Goal: Task Accomplishment & Management: Complete application form

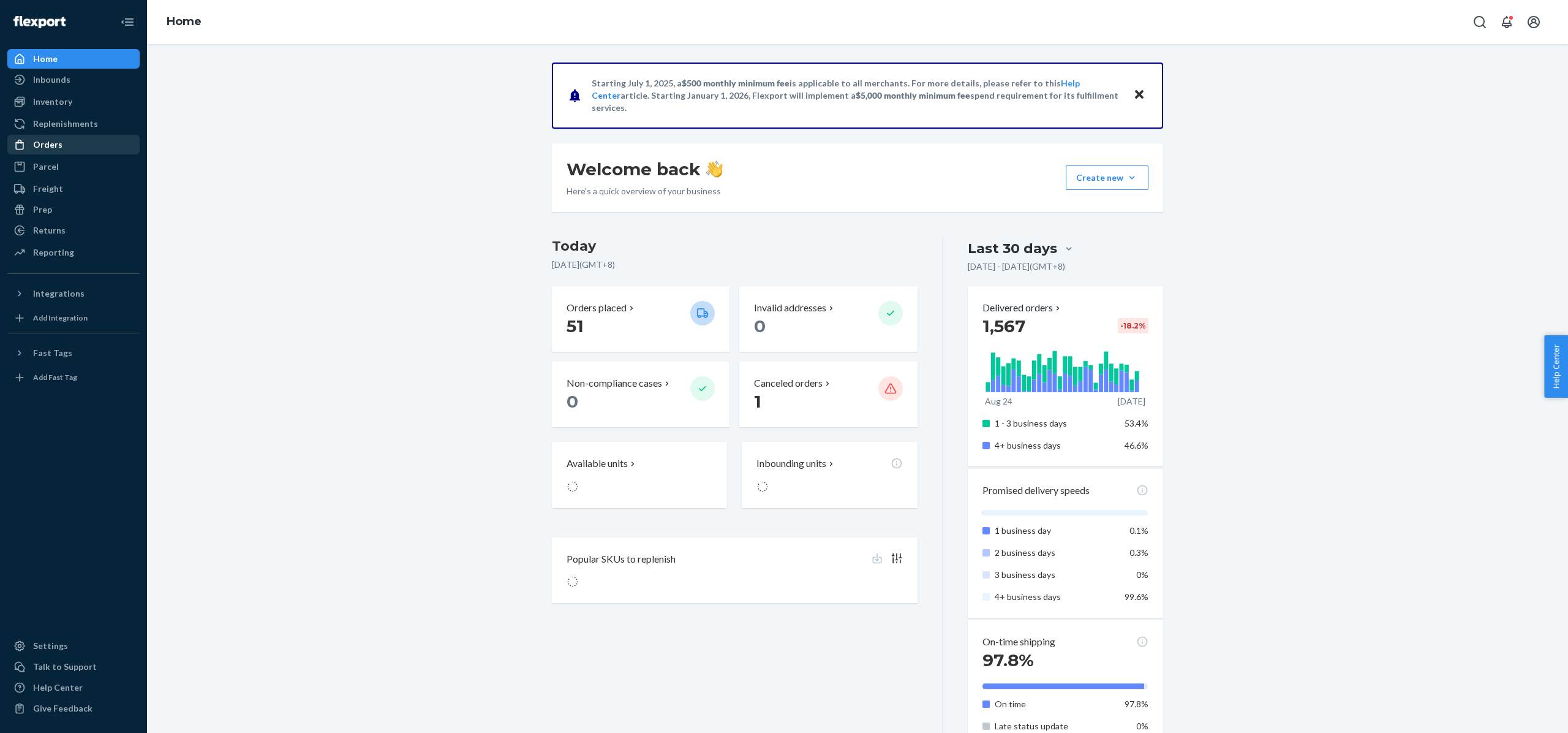
drag, startPoint x: 539, startPoint y: 205, endPoint x: 92, endPoint y: 144, distance: 451.1
click at [92, 144] on div "Orders" at bounding box center [73, 144] width 130 height 18
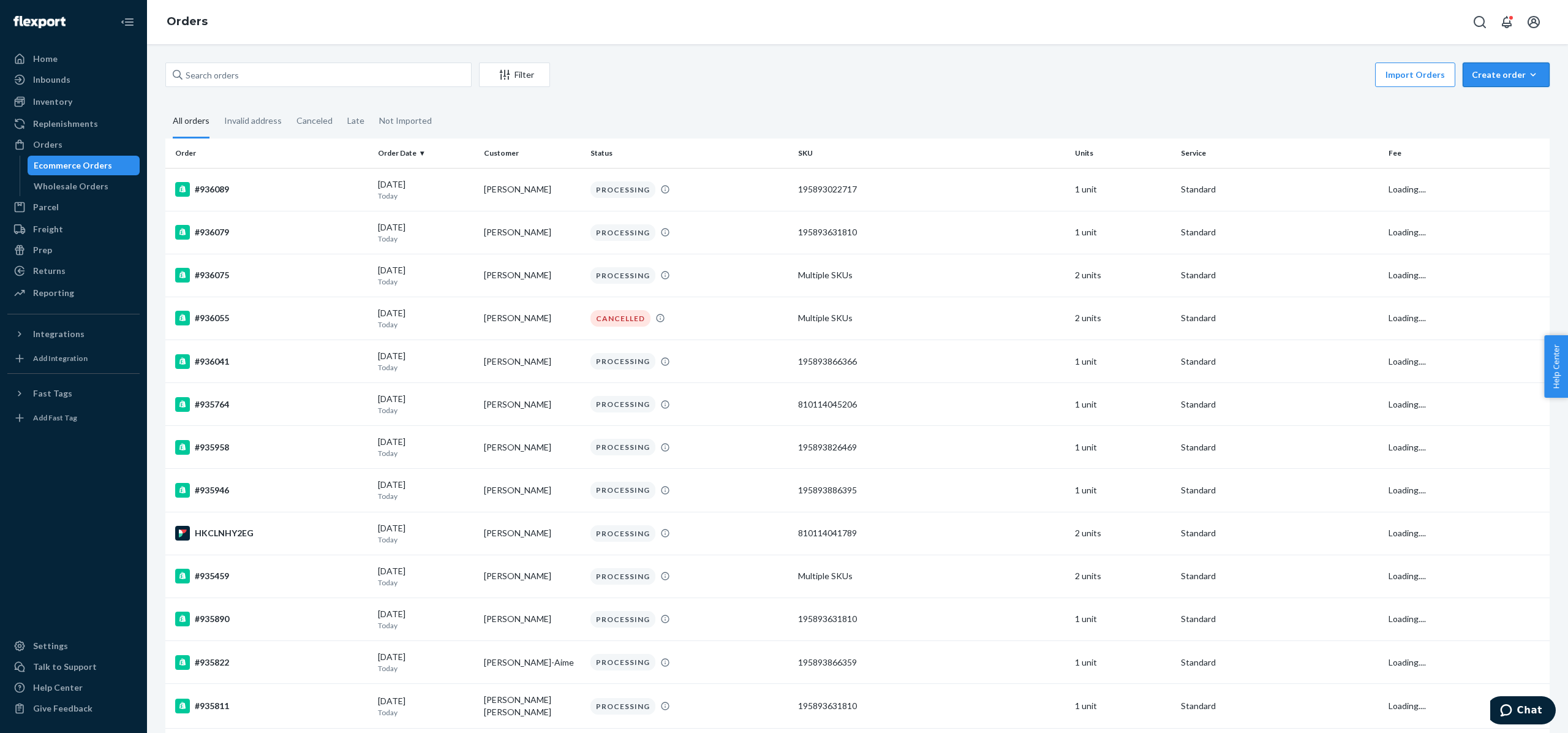
click at [1492, 81] on button "Create order Ecommerce order Removal order" at bounding box center [1507, 75] width 87 height 24
click at [1498, 100] on span "Ecommerce order" at bounding box center [1513, 104] width 76 height 8
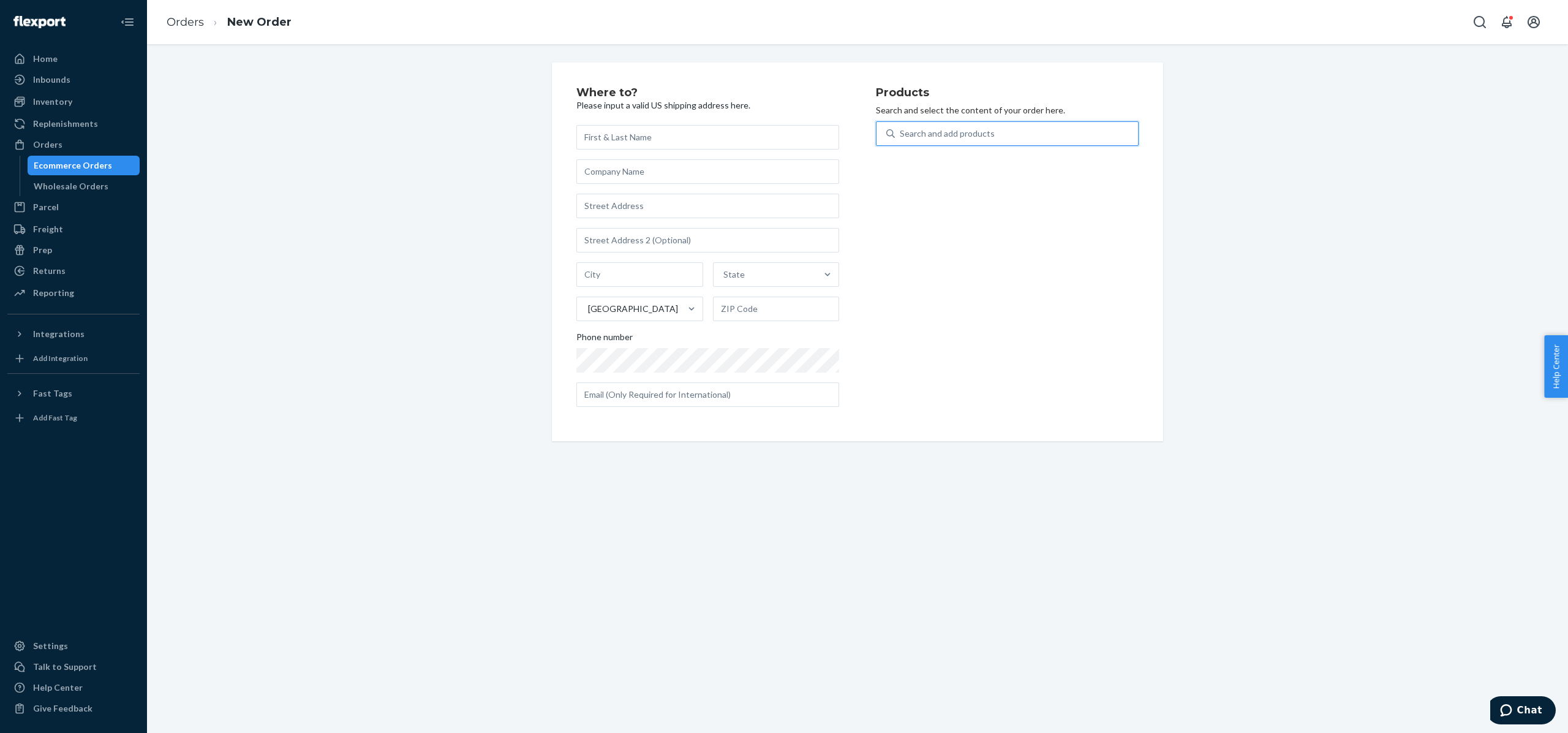
click at [954, 121] on div "Search and add products" at bounding box center [1007, 133] width 263 height 24
click at [902, 128] on input "0 results available. Use Up and Down to choose options, press Enter to select t…" at bounding box center [900, 133] width 1 height 12
paste input "Double Trouble Bundle A / Demi + Lift / Beige"
type input "Double Trouble Bundle A / Demi + Lift / Beige"
drag, startPoint x: 1079, startPoint y: 134, endPoint x: 1068, endPoint y: 131, distance: 11.4
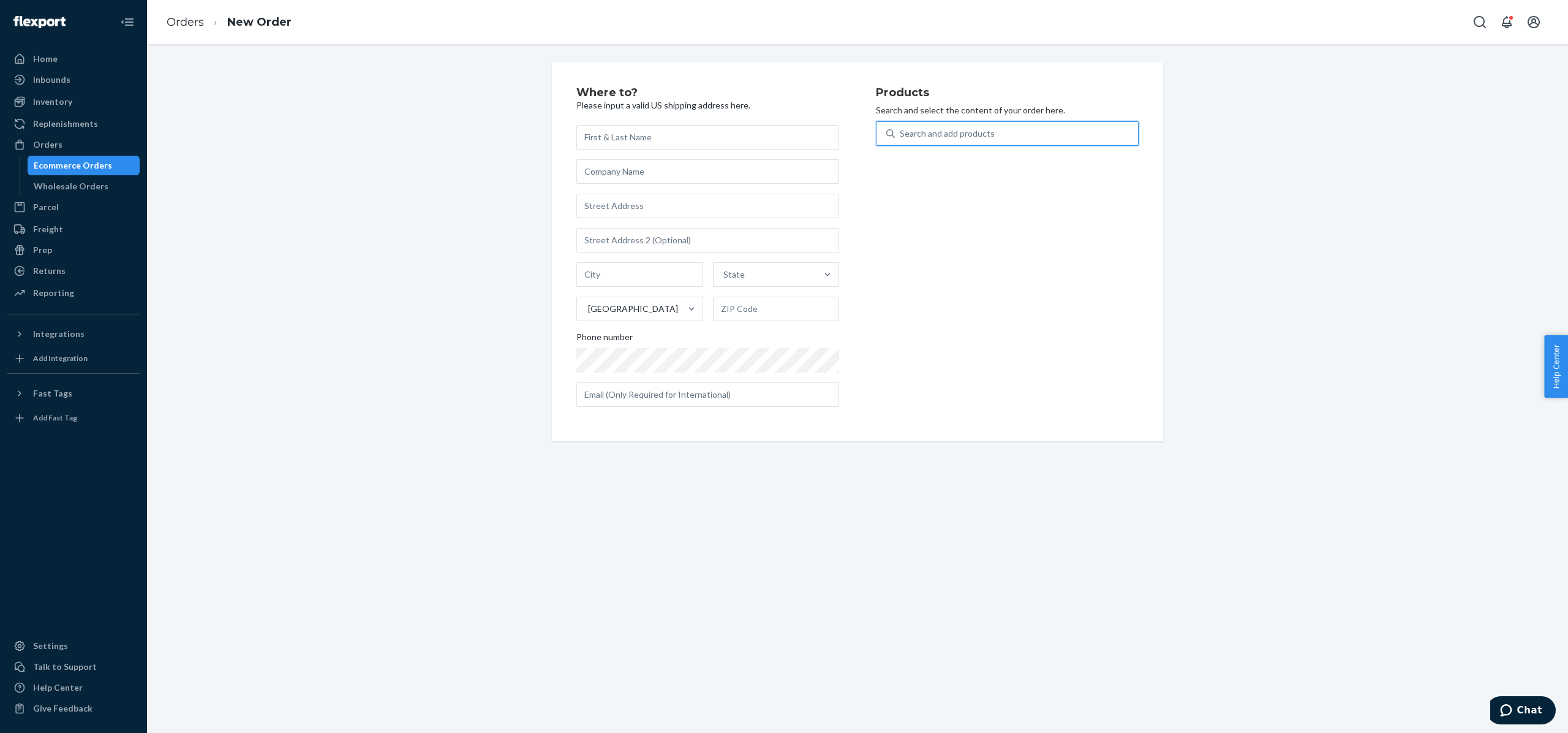
click at [1068, 131] on div "Search and add products" at bounding box center [1016, 133] width 243 height 22
click at [902, 131] on input "0 results available. Select is focused ,type to refine list, press Down to open…" at bounding box center [900, 133] width 1 height 12
type input "Demi boost"
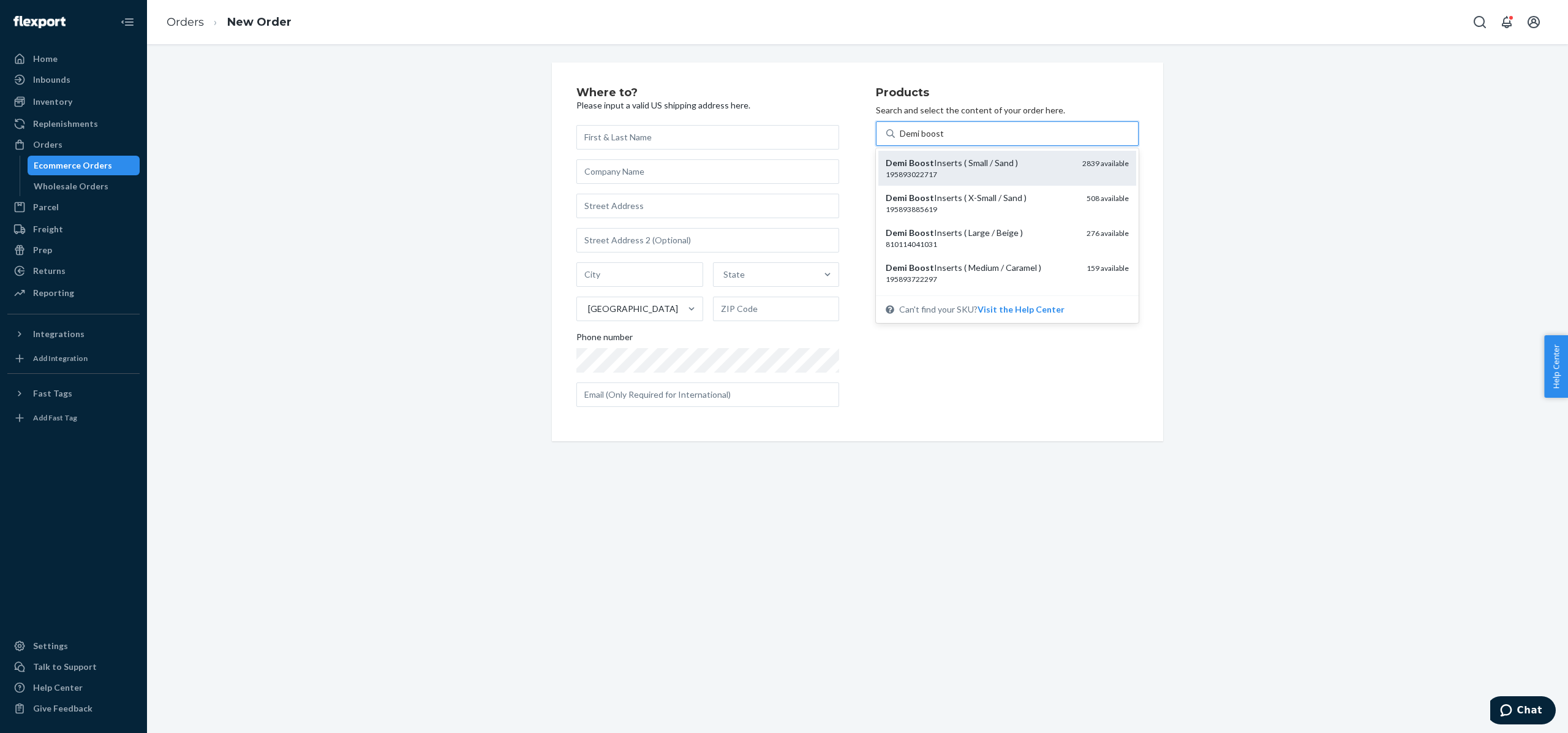
click at [1083, 163] on span "2839 available" at bounding box center [1106, 163] width 46 height 9
click at [944, 140] on input "Demi boost" at bounding box center [922, 133] width 44 height 12
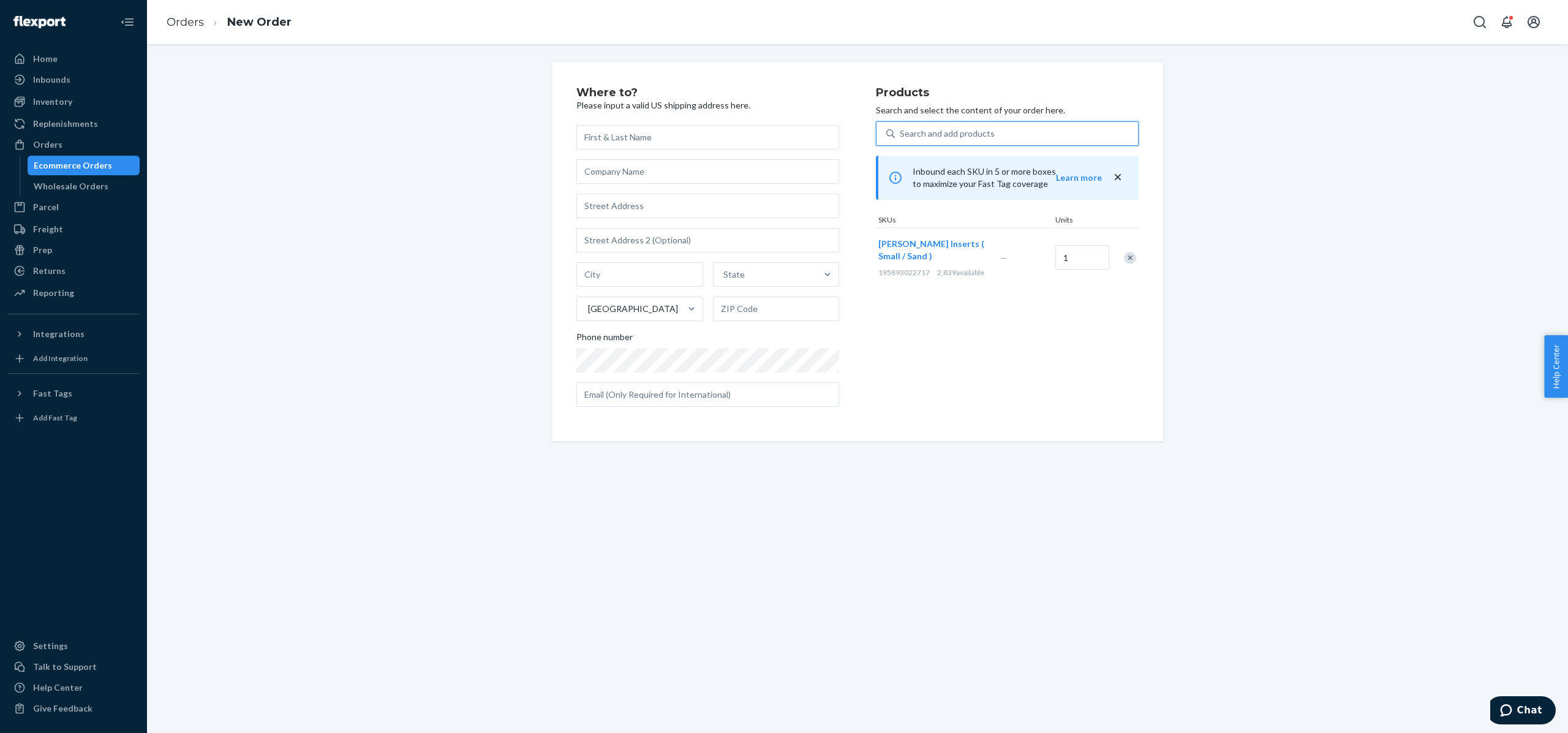
click at [1015, 134] on div "Search and add products" at bounding box center [1016, 133] width 243 height 22
click at [902, 134] on input "0 results available. Use Up and Down to choose options, press Enter to select t…" at bounding box center [900, 133] width 1 height 12
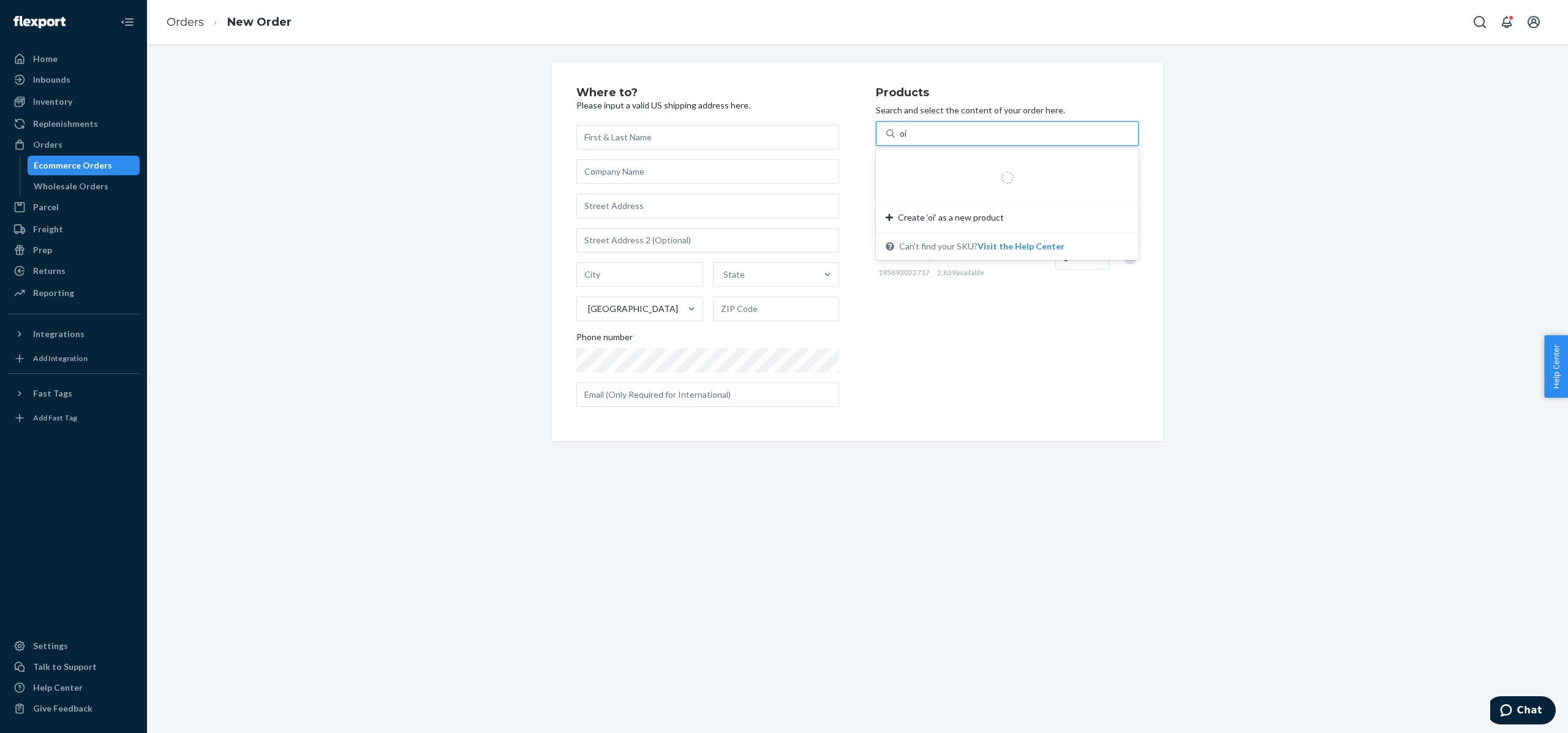
type input "o"
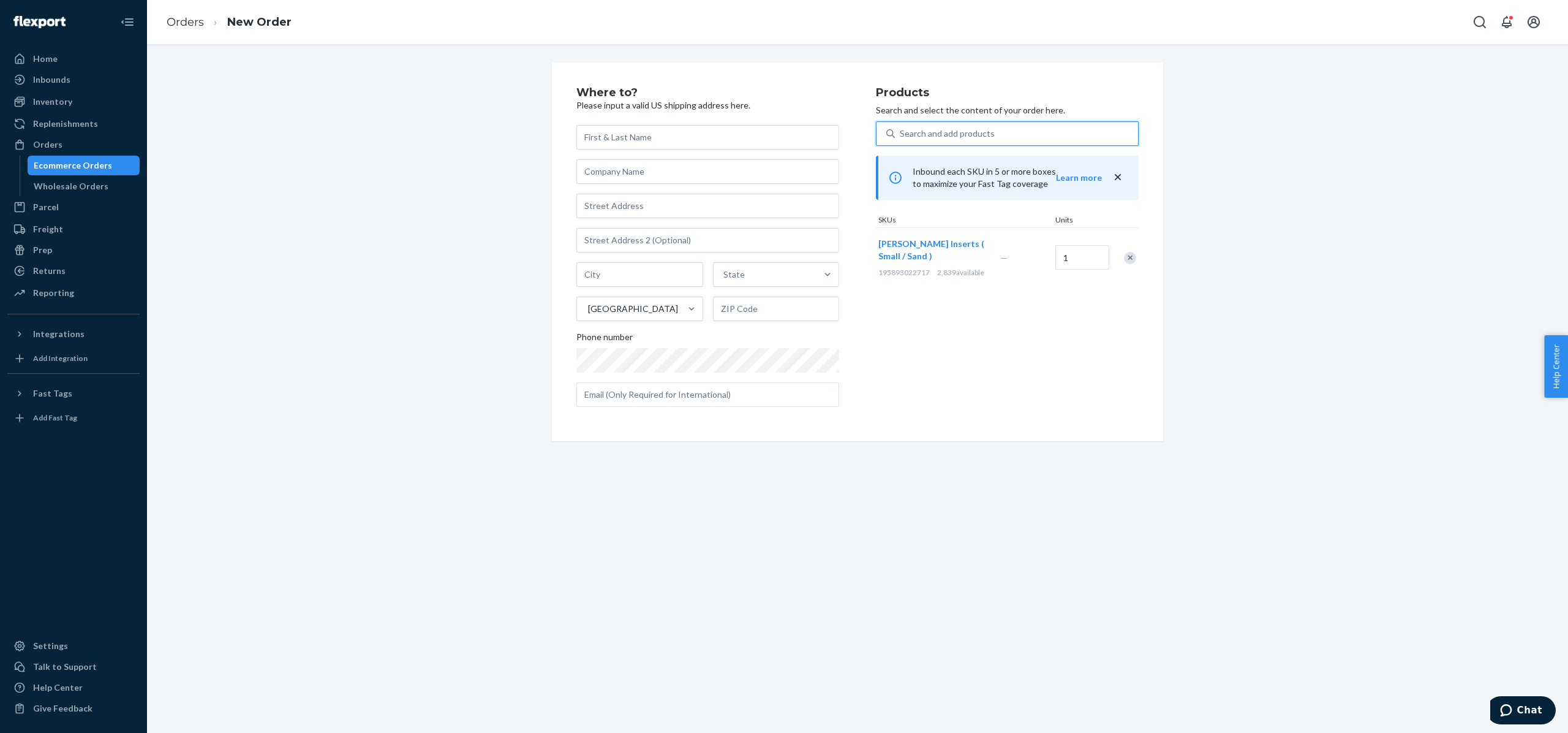
type input "j"
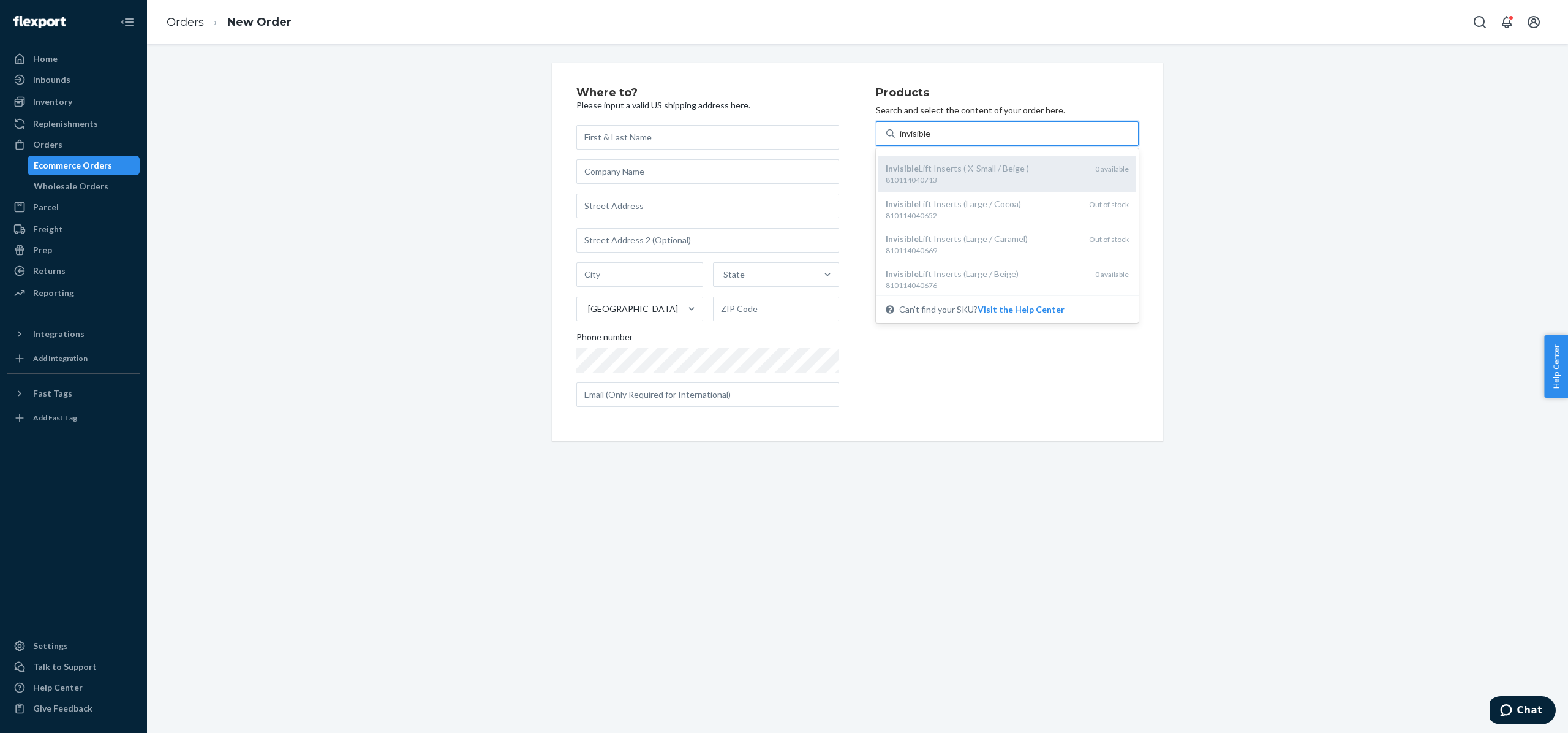
scroll to position [416, 0]
type input "invisible"
